Goal: Information Seeking & Learning: Understand process/instructions

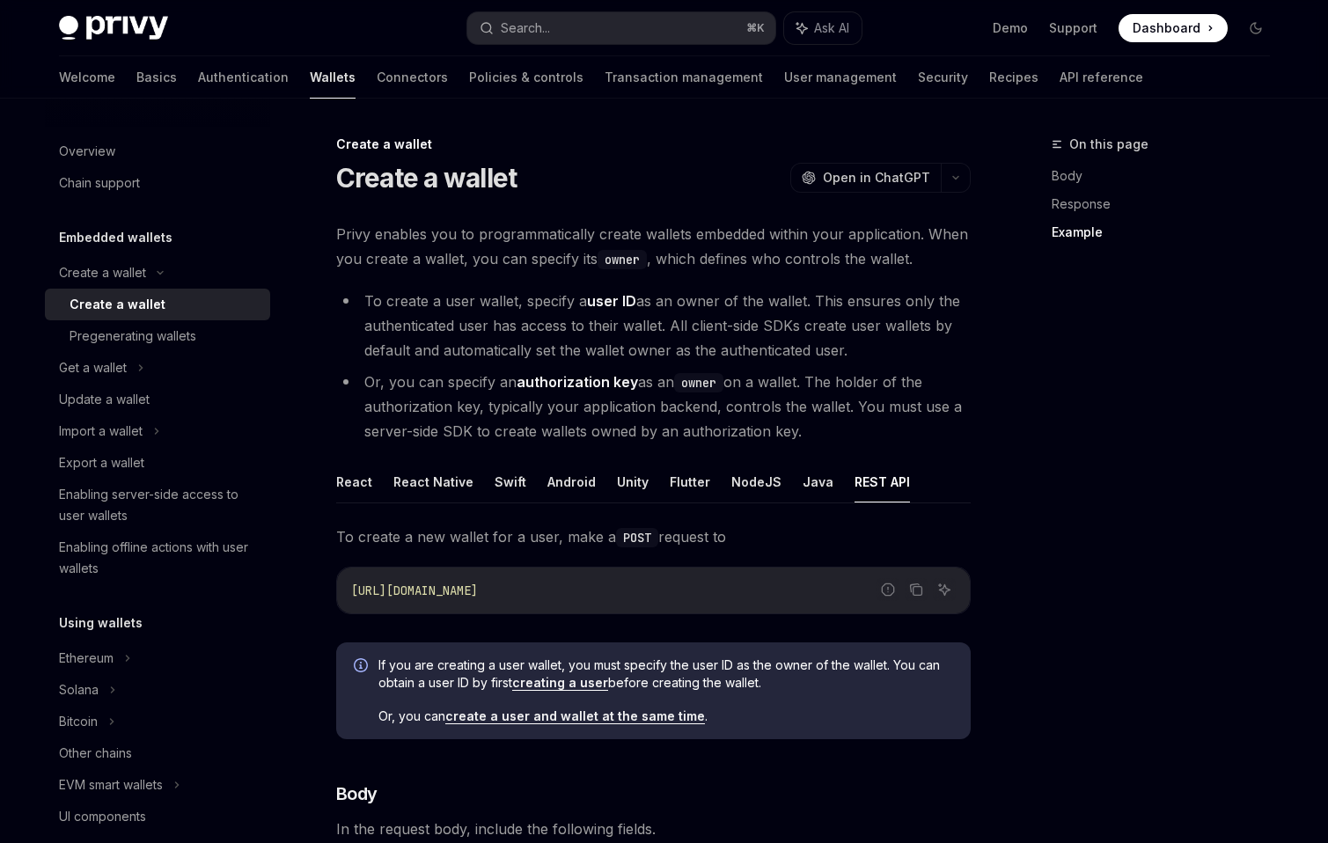
scroll to position [2519, 0]
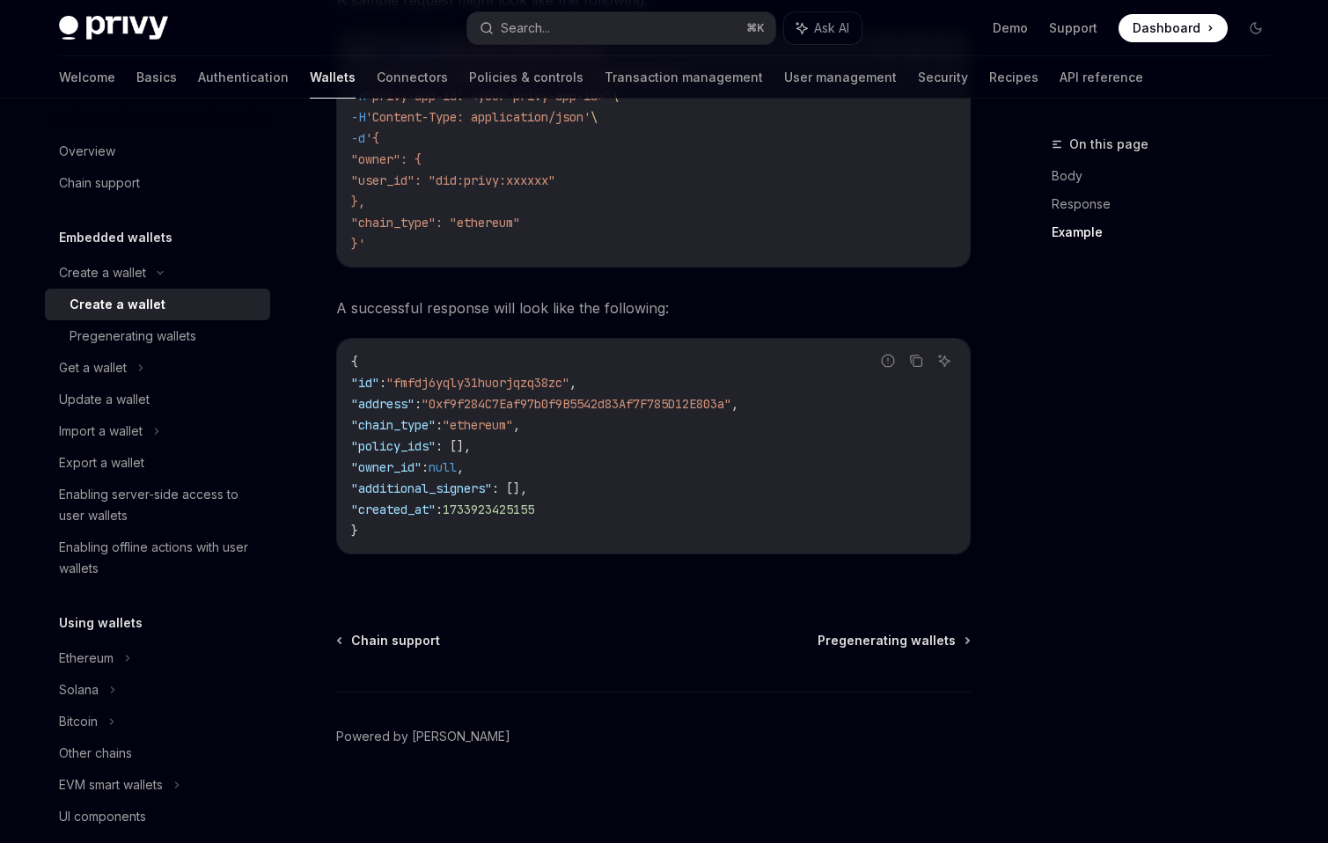
click at [128, 308] on div "Create a wallet" at bounding box center [117, 304] width 96 height 21
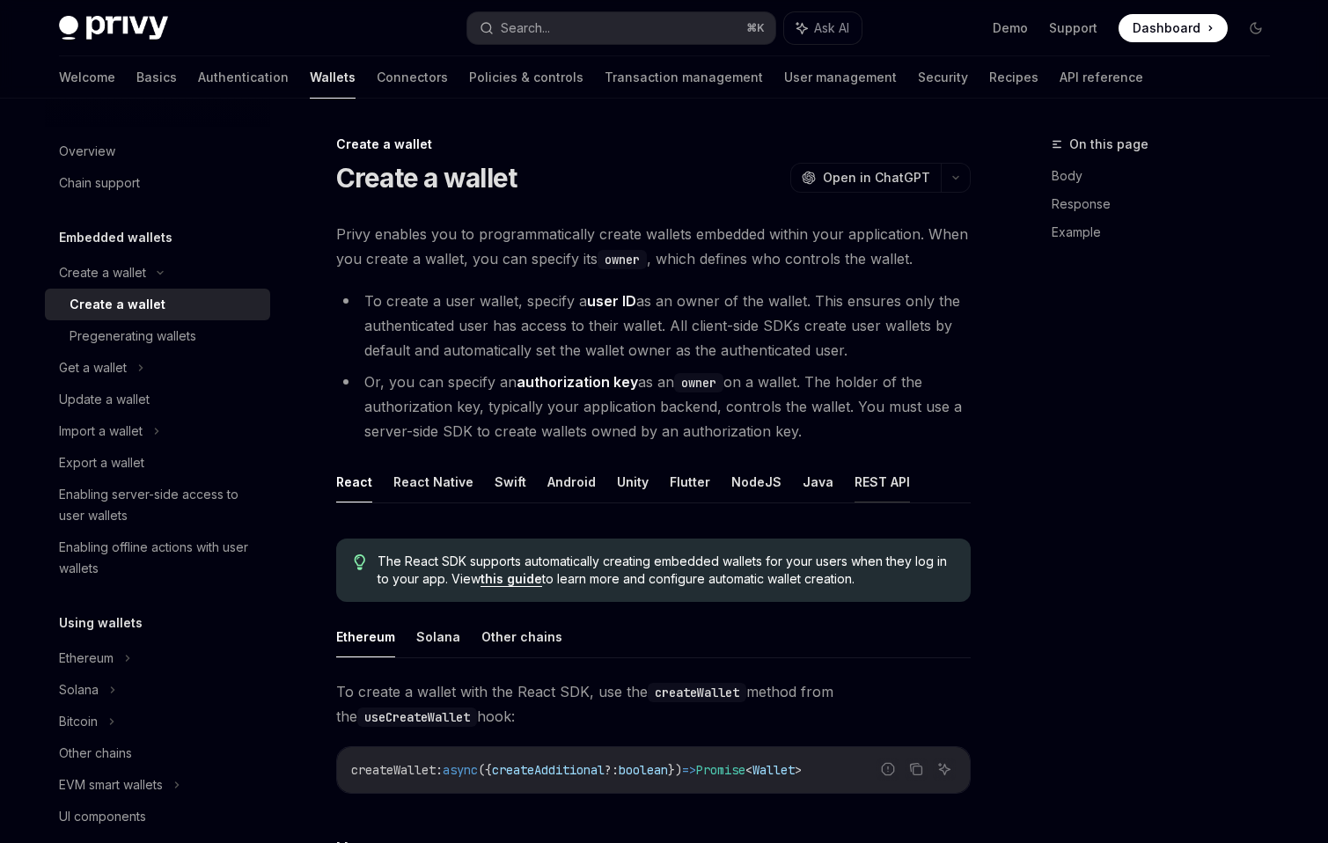
click at [859, 485] on button "REST API" at bounding box center [881, 481] width 55 height 41
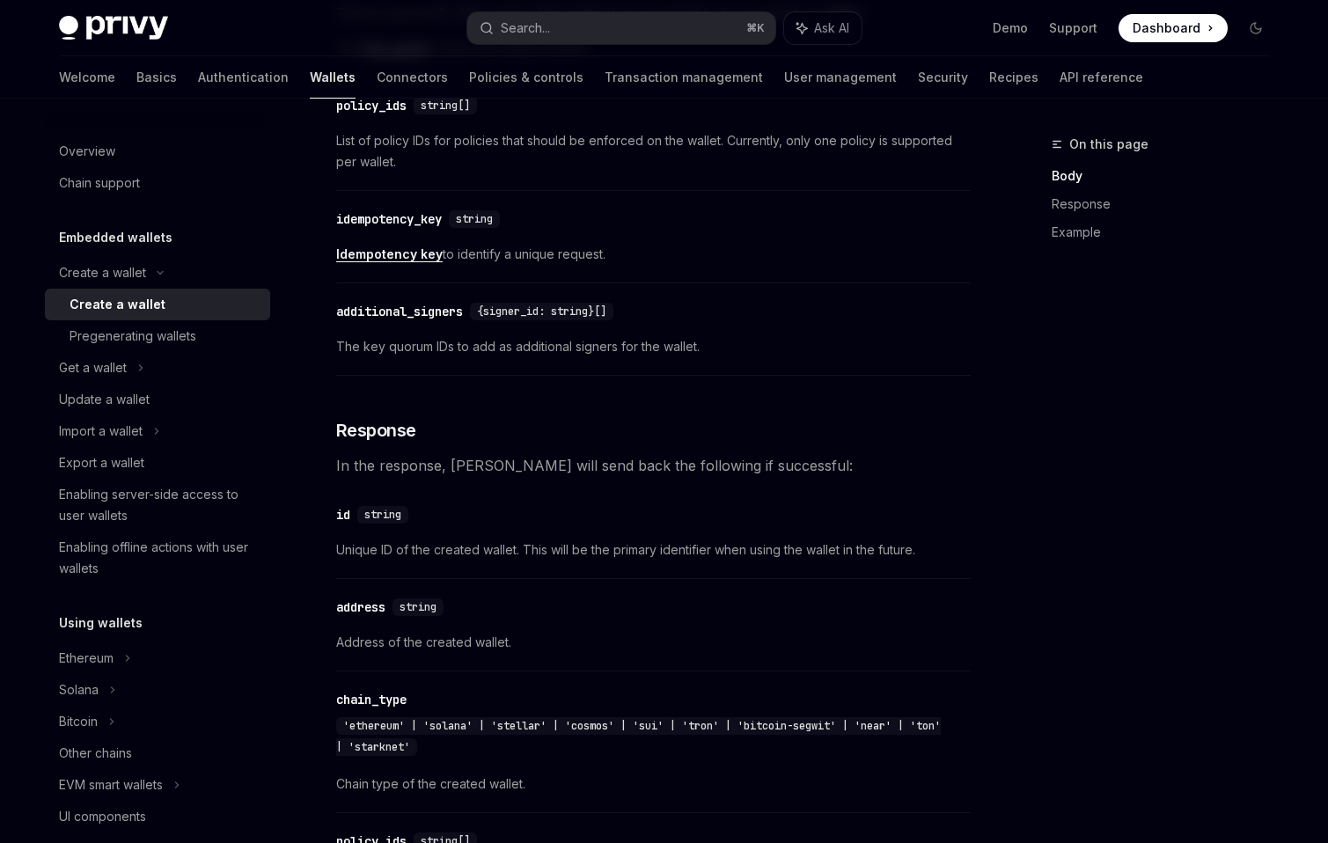
scroll to position [1019, 0]
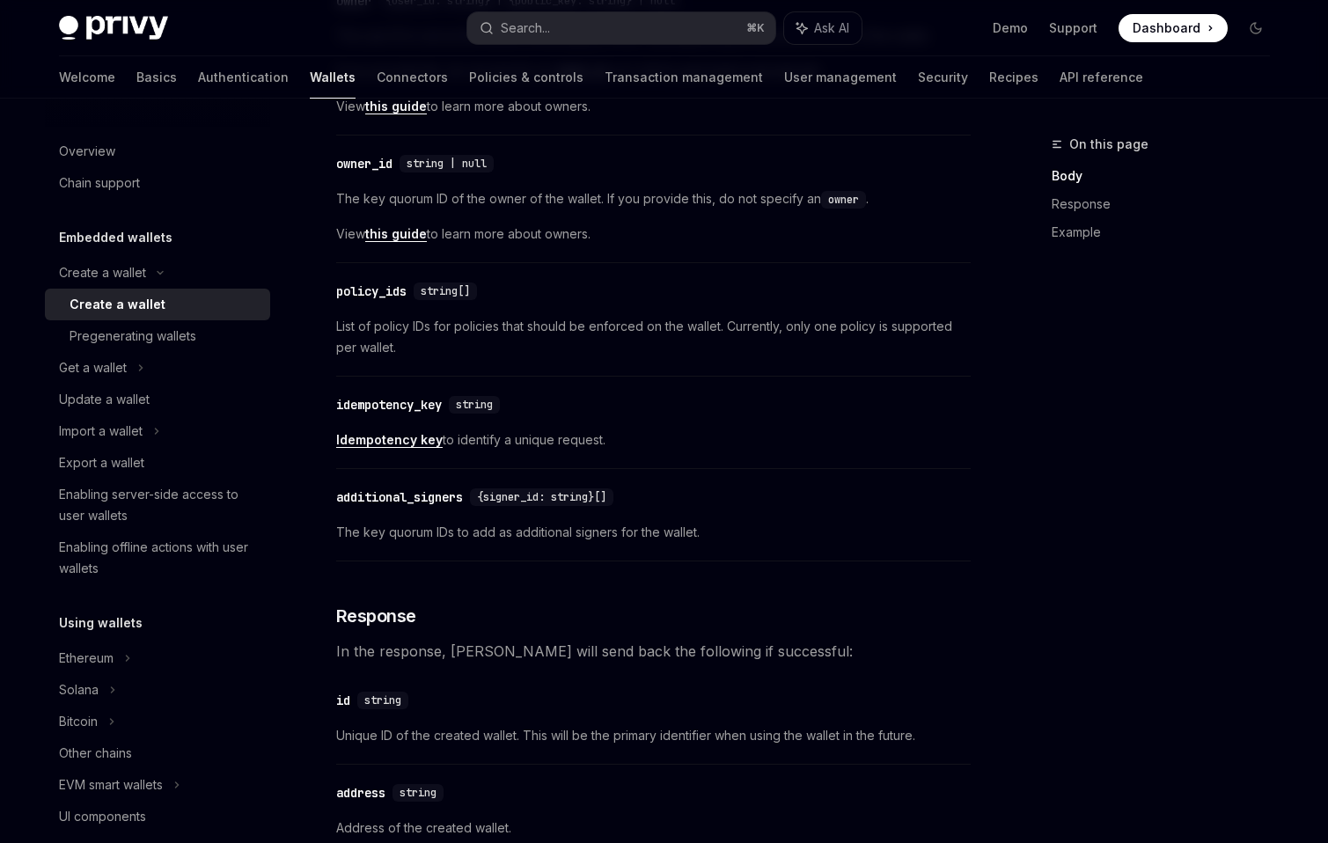
click at [391, 435] on link "Idempotency key" at bounding box center [389, 440] width 106 height 16
type textarea "*"
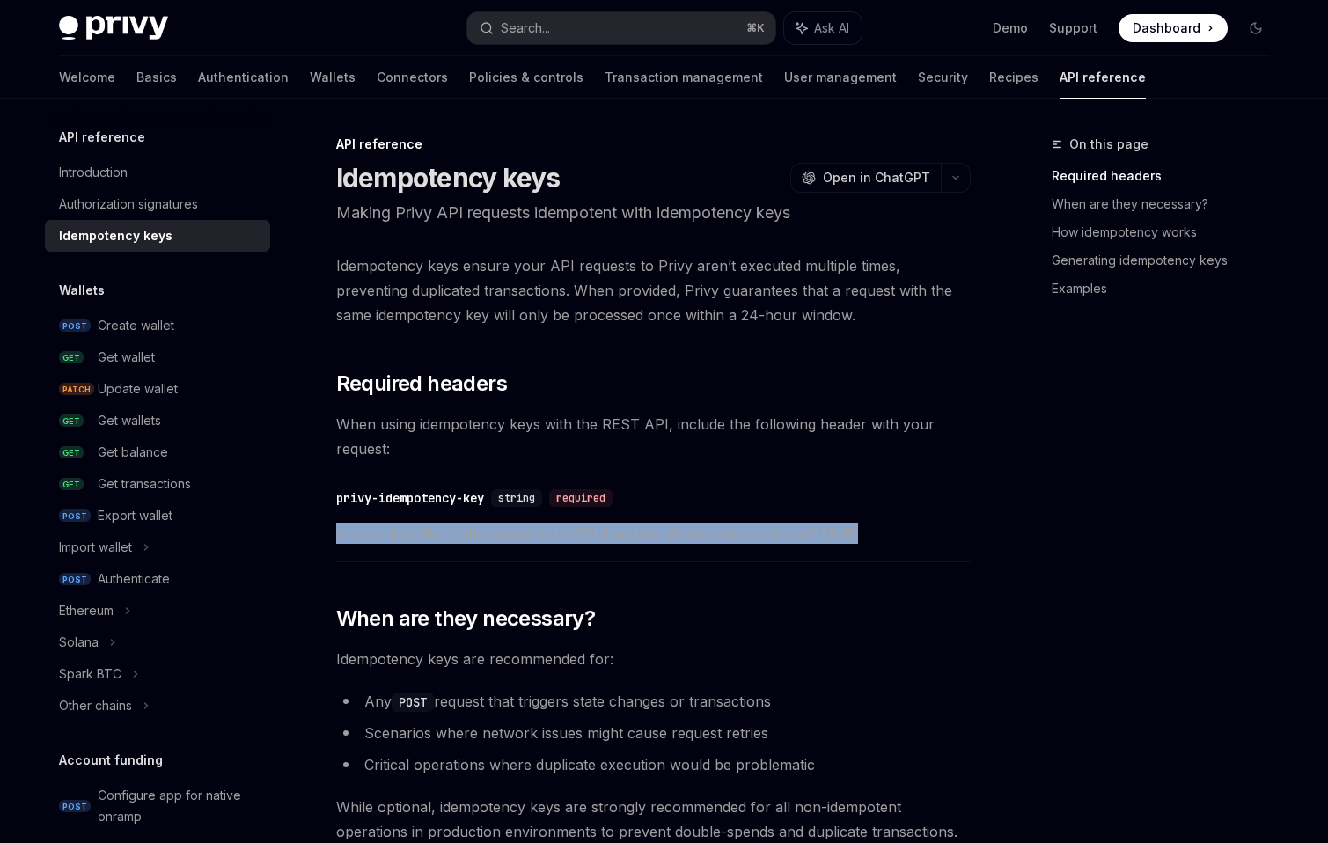
drag, startPoint x: 852, startPoint y: 530, endPoint x: 747, endPoint y: 517, distance: 105.4
click at [747, 517] on div "​ privy-idempotency-key string required A unique identifier for the request, up…" at bounding box center [653, 521] width 634 height 84
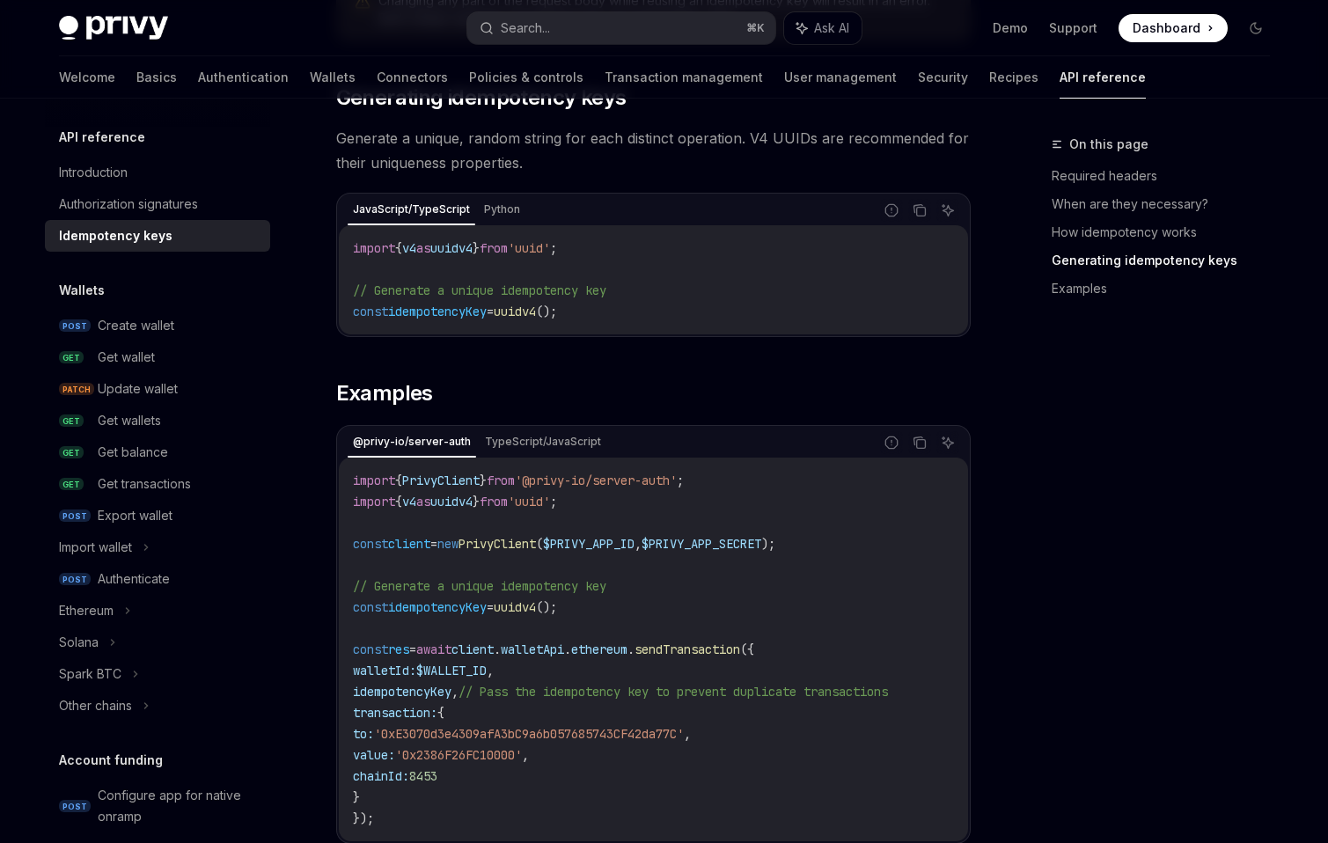
scroll to position [1782, 0]
